Goal: Find specific page/section: Find specific page/section

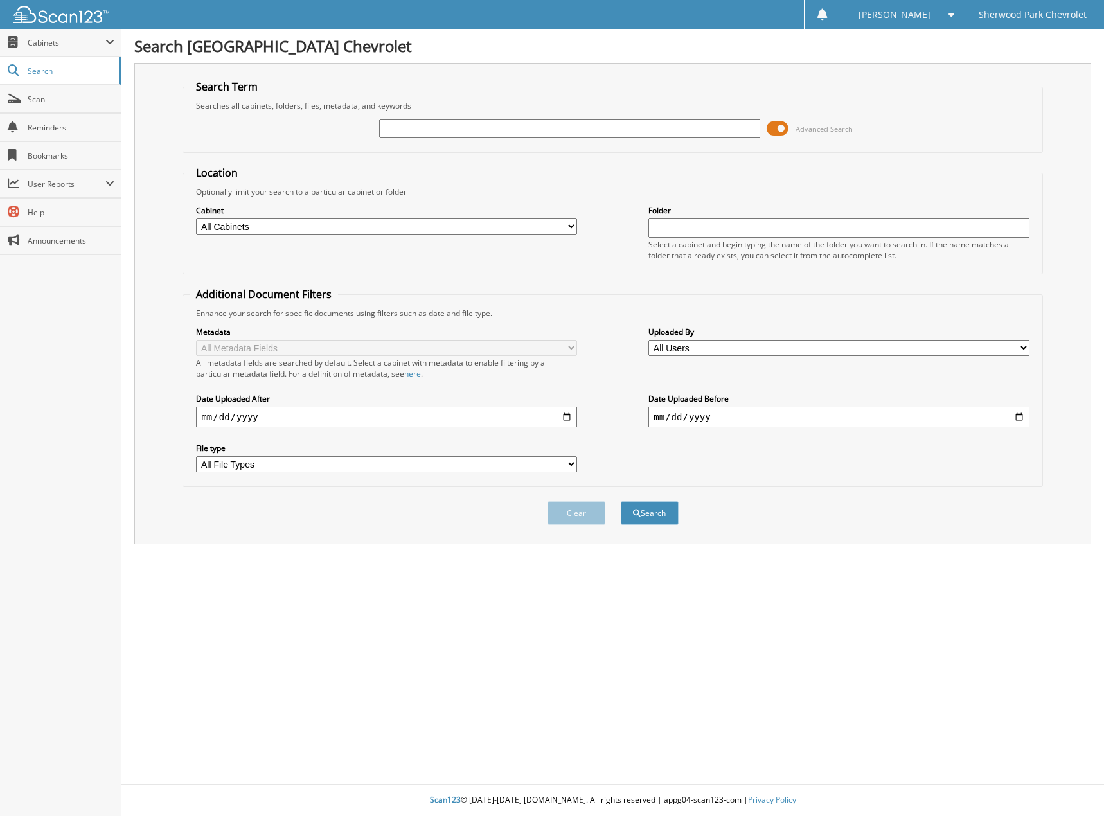
click at [447, 134] on input "text" at bounding box center [569, 128] width 380 height 19
type input "STARCHUK"
click at [621, 501] on button "Search" at bounding box center [650, 513] width 58 height 24
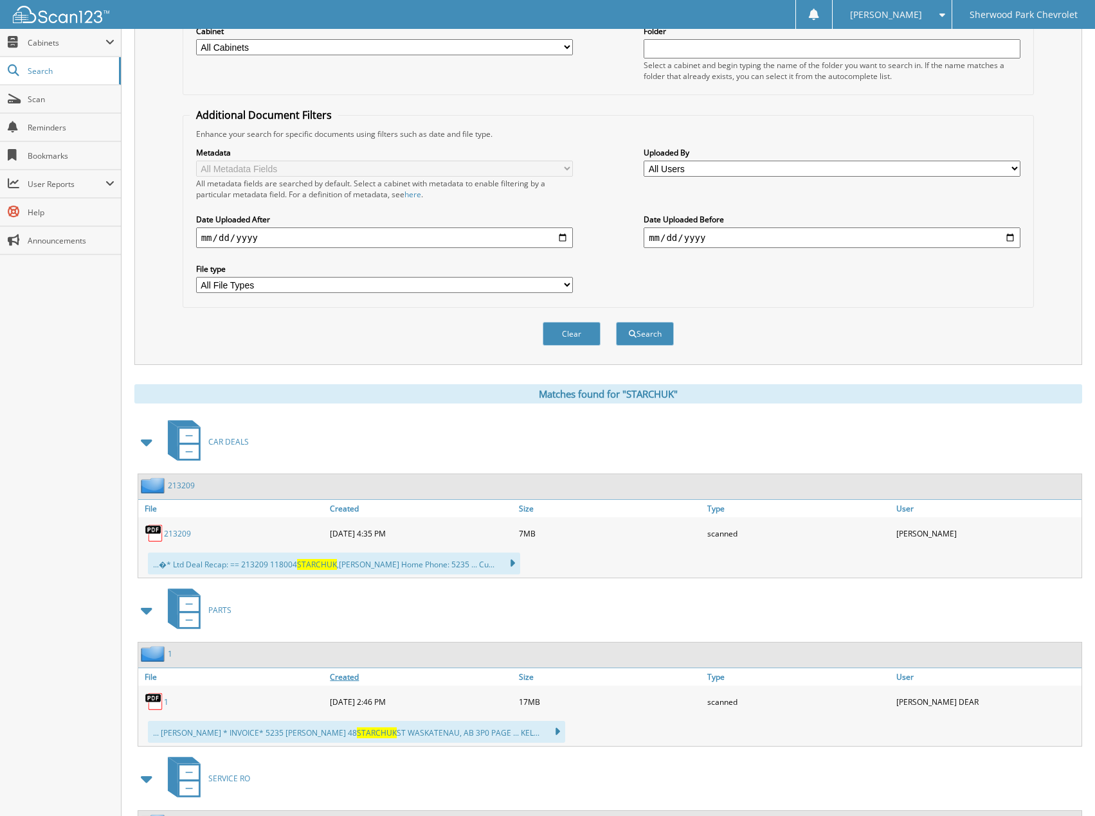
scroll to position [318, 0]
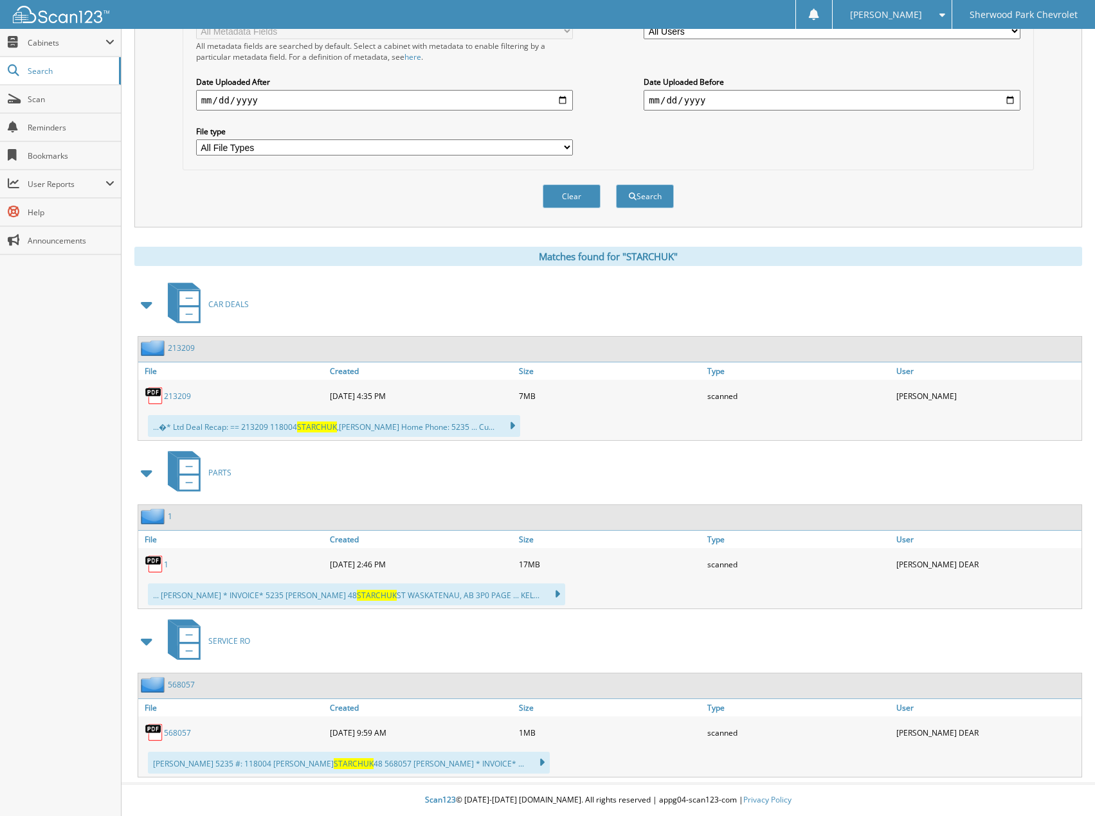
click at [184, 395] on link "213209" at bounding box center [177, 396] width 27 height 11
